Goal: Obtain resource: Obtain resource

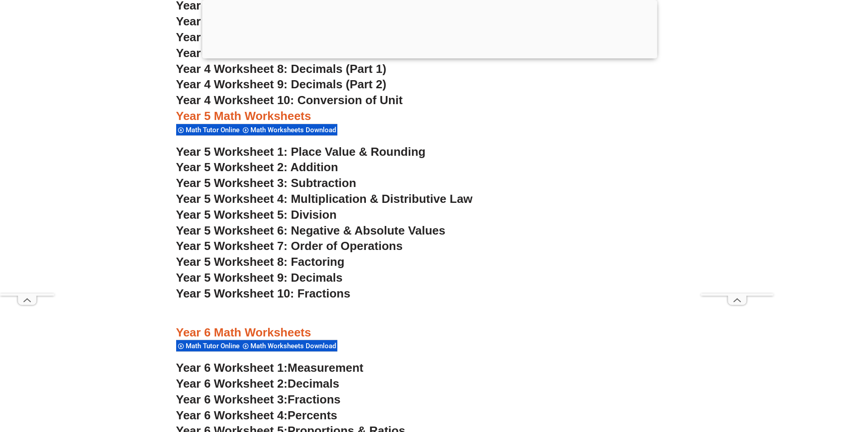
scroll to position [1901, 0]
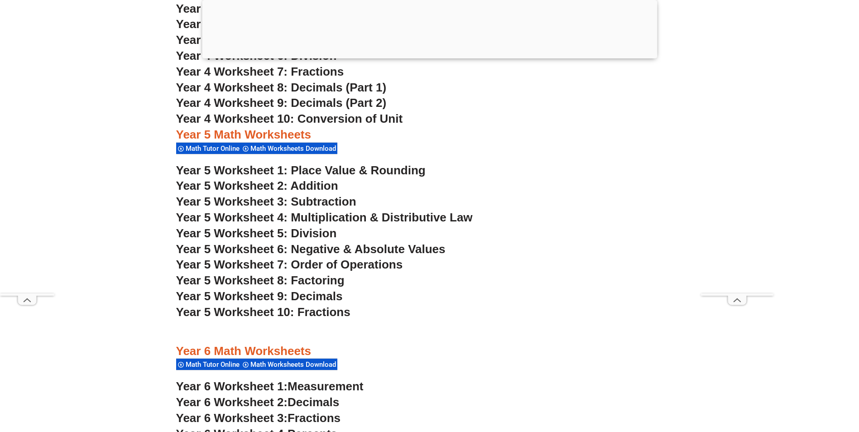
click at [305, 306] on span "Year 5 Worksheet 10: Fractions" at bounding box center [263, 312] width 174 height 14
click at [329, 281] on span "Year 5 Worksheet 8: Factoring" at bounding box center [260, 280] width 168 height 14
click at [574, 311] on h3 "Year 5 Worksheet 10: Fractions" at bounding box center [429, 312] width 507 height 15
click at [350, 167] on span "Year 5 Worksheet 1: Place Value & Rounding" at bounding box center [300, 170] width 249 height 14
click at [317, 186] on span "Year 5 Worksheet 2: Addition" at bounding box center [257, 186] width 162 height 14
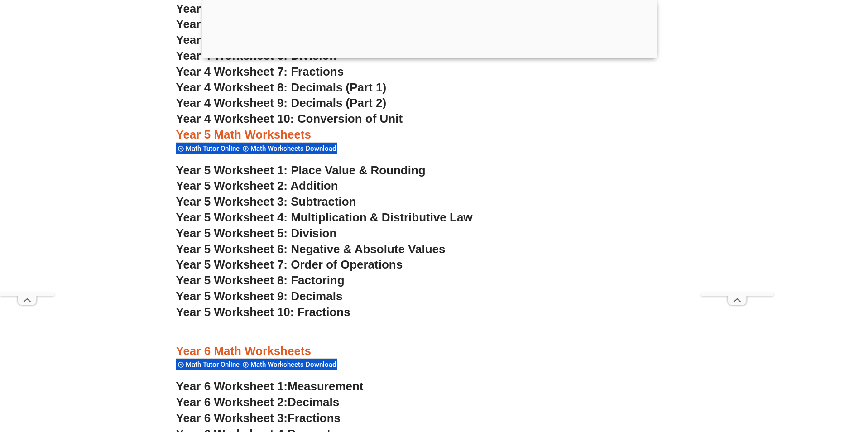
click at [327, 202] on span "Year 5 Worksheet 3: Subtraction" at bounding box center [266, 202] width 180 height 14
click at [325, 217] on span "Year 5 Worksheet 4: Multiplication & Distributive Law" at bounding box center [324, 218] width 297 height 14
click at [309, 231] on span "Year 5 Worksheet 5: Division" at bounding box center [256, 233] width 161 height 14
click at [313, 231] on span "Year 5 Worksheet 5: Division" at bounding box center [256, 233] width 161 height 14
click at [319, 250] on span "Year 5 Worksheet 6: Negative & Absolute Values" at bounding box center [310, 249] width 269 height 14
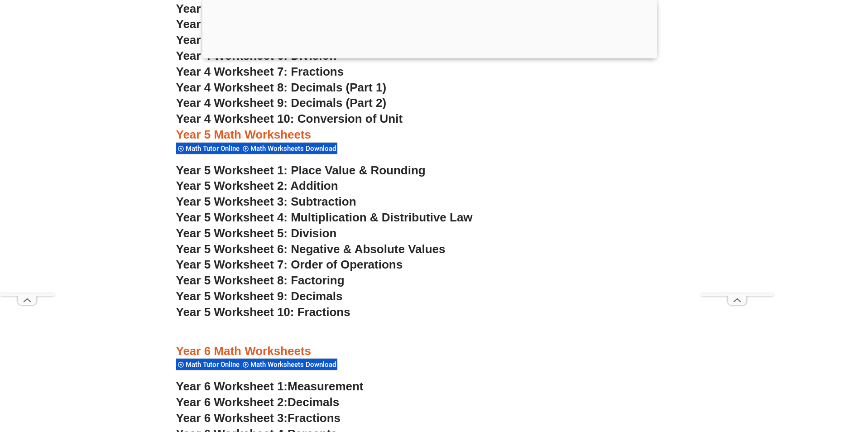
click at [328, 267] on span "Year 5 Worksheet 7: Order of Operations" at bounding box center [289, 265] width 227 height 14
click at [326, 279] on span "Year 5 Worksheet 8: Factoring" at bounding box center [260, 280] width 168 height 14
